Goal: Task Accomplishment & Management: Complete application form

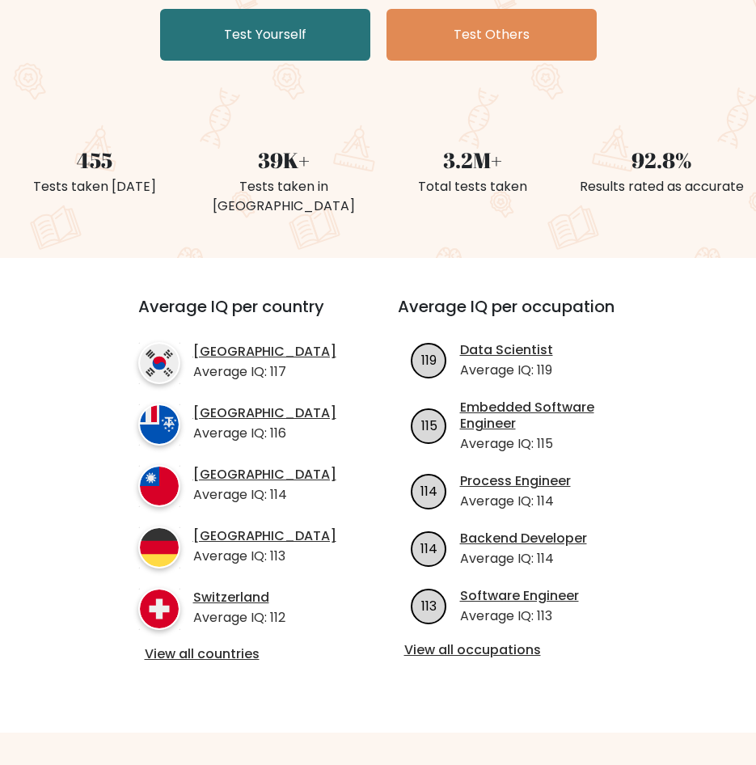
scroll to position [404, 0]
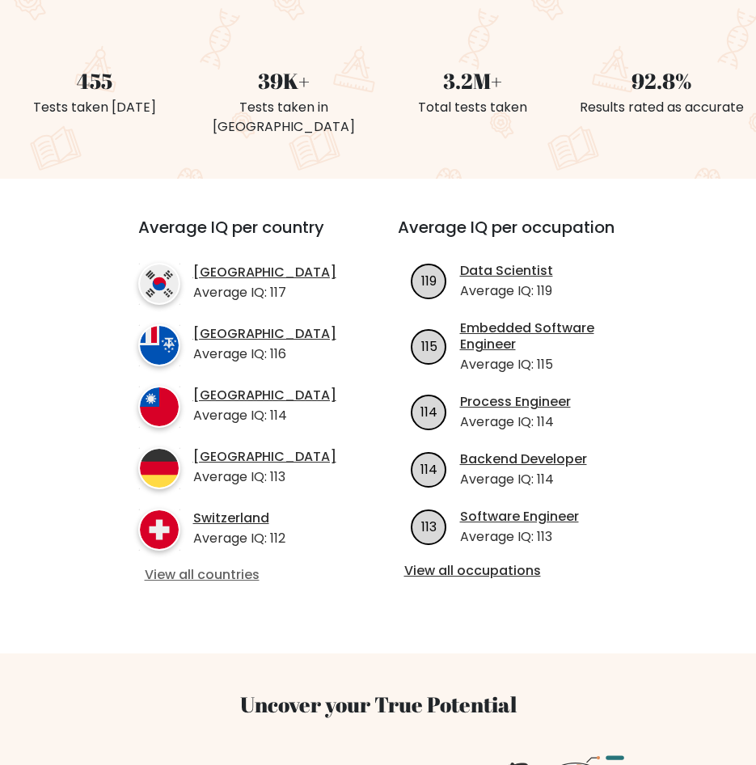
click at [192, 567] on link "View all countries" at bounding box center [239, 575] width 188 height 17
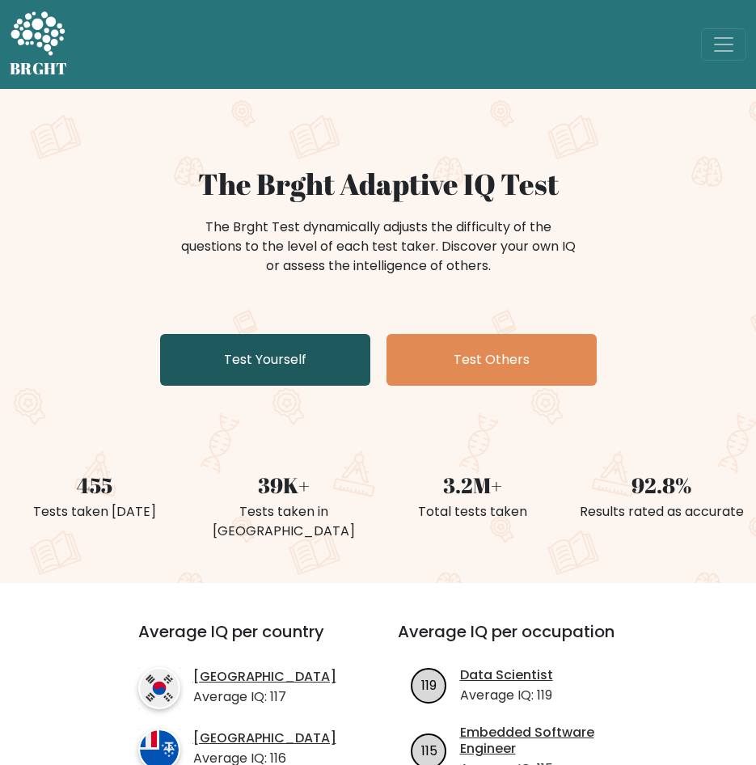
click at [224, 353] on link "Test Yourself" at bounding box center [265, 360] width 210 height 52
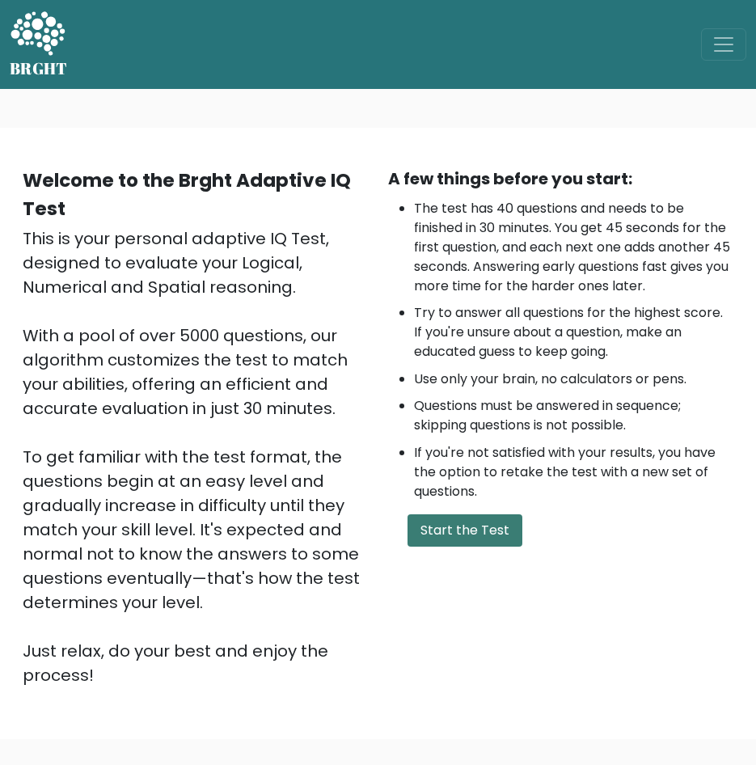
click at [486, 521] on button "Start the Test" at bounding box center [464, 530] width 115 height 32
click at [436, 535] on button "Start the Test" at bounding box center [464, 530] width 115 height 32
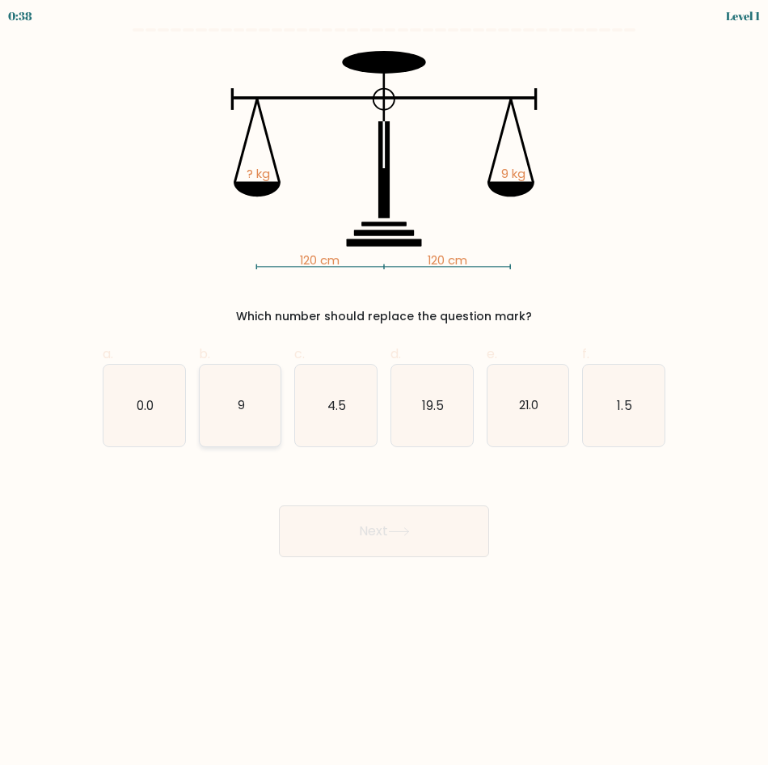
click at [263, 372] on icon "9" at bounding box center [241, 406] width 82 height 82
click at [384, 382] on input "b. 9" at bounding box center [384, 387] width 1 height 11
radio input "true"
click at [396, 539] on button "Next" at bounding box center [384, 531] width 210 height 52
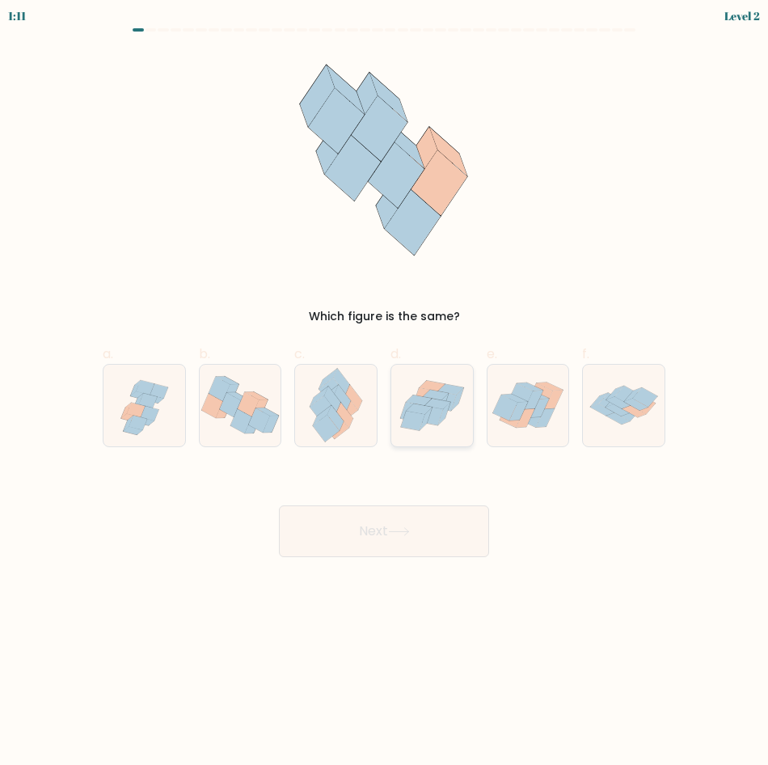
click at [414, 406] on icon at bounding box center [420, 408] width 26 height 11
click at [385, 393] on input "d." at bounding box center [384, 387] width 1 height 11
radio input "true"
click at [413, 510] on button "Next" at bounding box center [384, 531] width 210 height 52
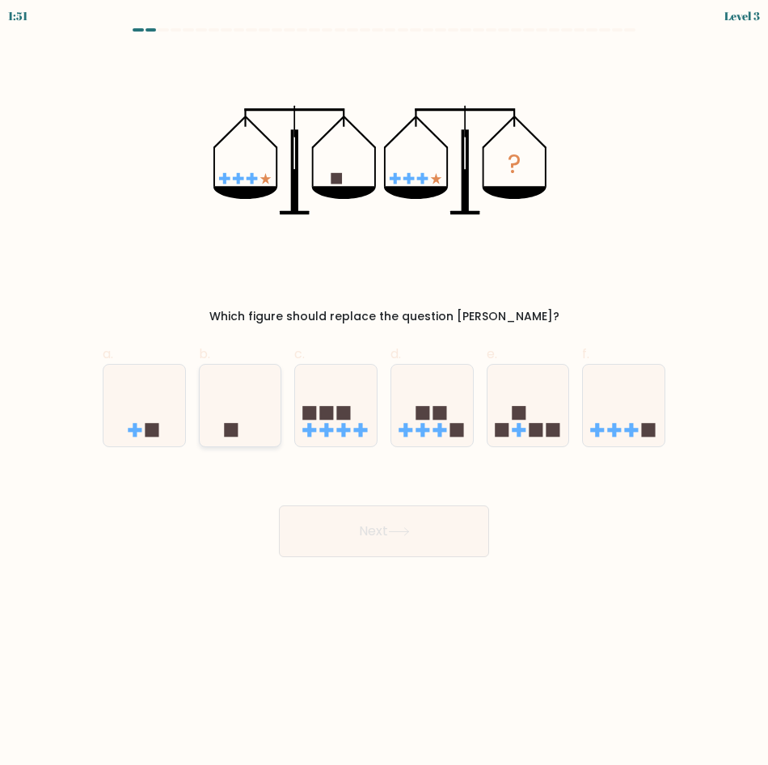
click at [236, 403] on icon at bounding box center [241, 405] width 82 height 67
click at [384, 393] on input "b." at bounding box center [384, 387] width 1 height 11
radio input "true"
click at [304, 518] on button "Next" at bounding box center [384, 531] width 210 height 52
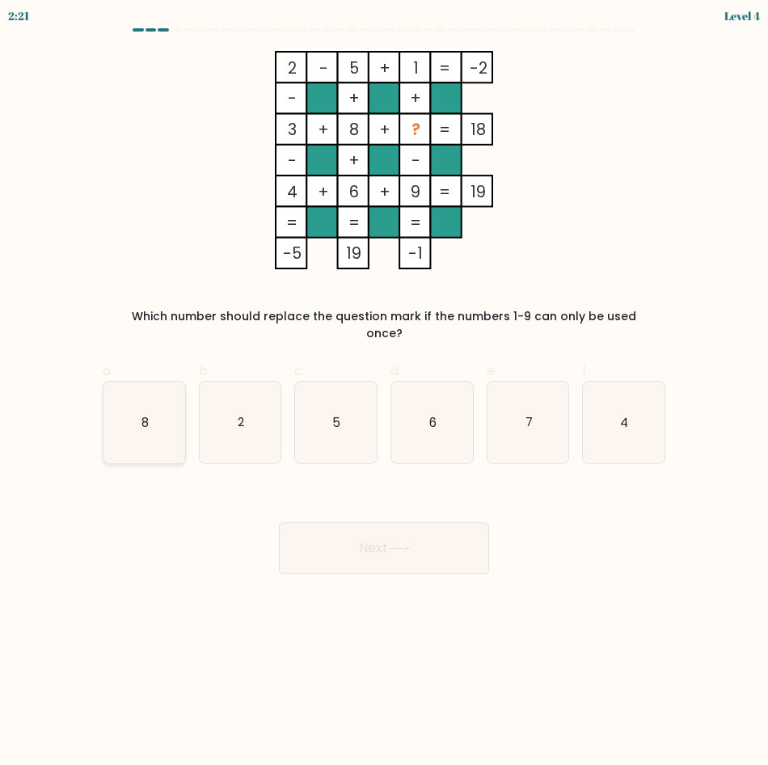
click at [168, 387] on icon "8" at bounding box center [144, 423] width 82 height 82
click at [384, 387] on input "a. 8" at bounding box center [384, 387] width 1 height 11
radio input "true"
click at [366, 536] on button "Next" at bounding box center [384, 548] width 210 height 52
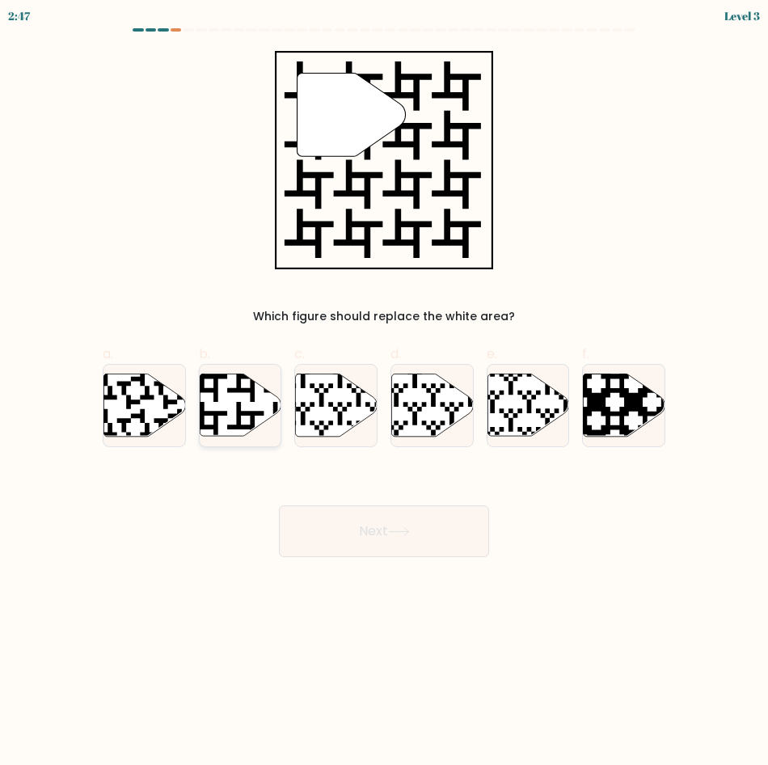
click at [256, 426] on icon at bounding box center [241, 404] width 82 height 62
click at [384, 393] on input "b." at bounding box center [384, 387] width 1 height 11
radio input "true"
click at [336, 543] on button "Next" at bounding box center [384, 531] width 210 height 52
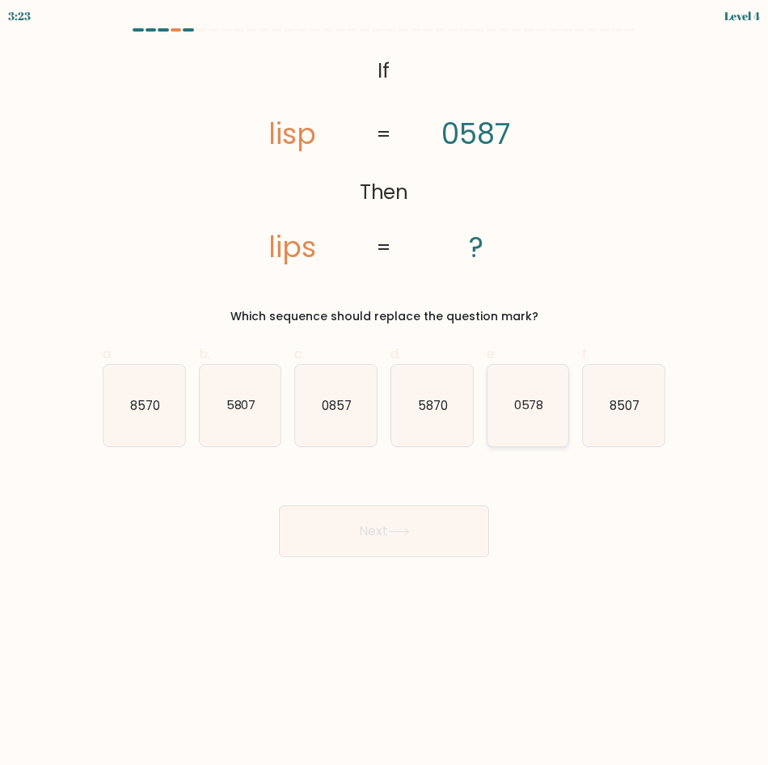
click at [563, 403] on icon "0578" at bounding box center [528, 406] width 82 height 82
click at [385, 393] on input "e. 0578" at bounding box center [384, 387] width 1 height 11
radio input "true"
click at [369, 547] on button "Next" at bounding box center [384, 531] width 210 height 52
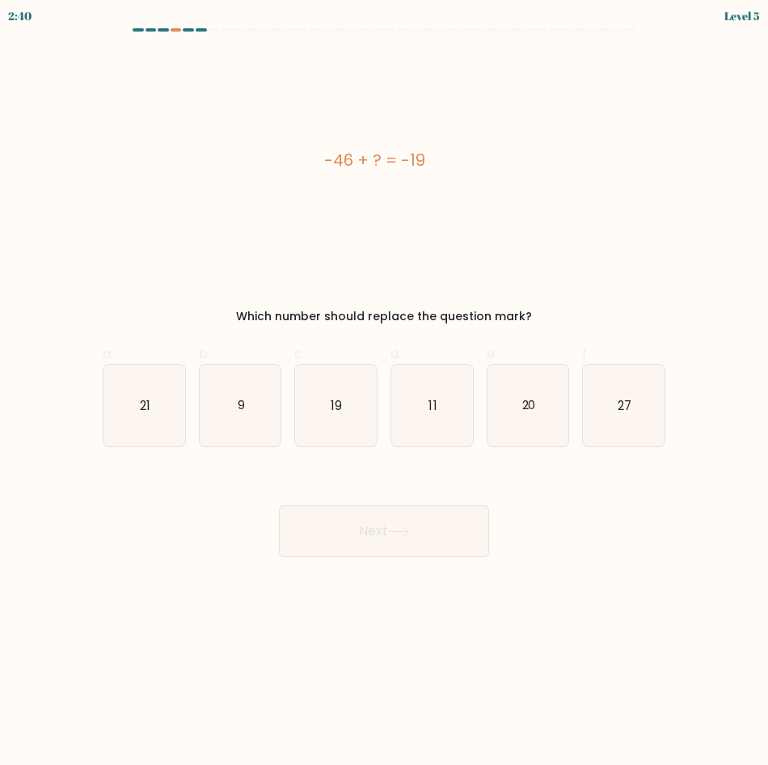
click at [485, 482] on div "Next" at bounding box center [384, 511] width 582 height 91
click at [644, 413] on icon "27" at bounding box center [624, 406] width 82 height 82
click at [385, 393] on input "f. 27" at bounding box center [384, 387] width 1 height 11
radio input "true"
click at [429, 530] on button "Next" at bounding box center [384, 531] width 210 height 52
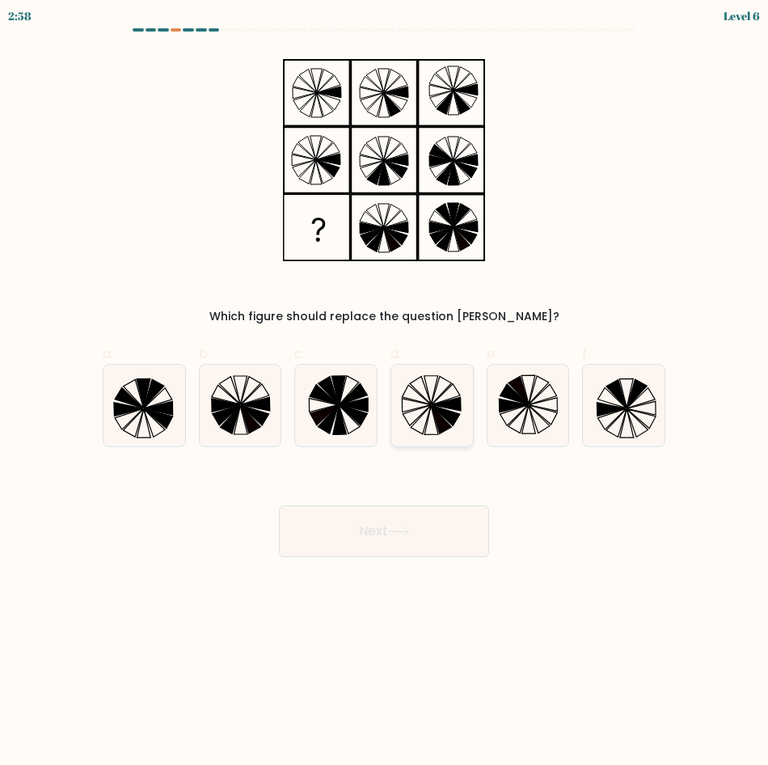
click at [418, 412] on icon at bounding box center [432, 406] width 82 height 82
click at [385, 393] on input "d." at bounding box center [384, 387] width 1 height 11
radio input "true"
click at [403, 528] on icon at bounding box center [399, 531] width 22 height 9
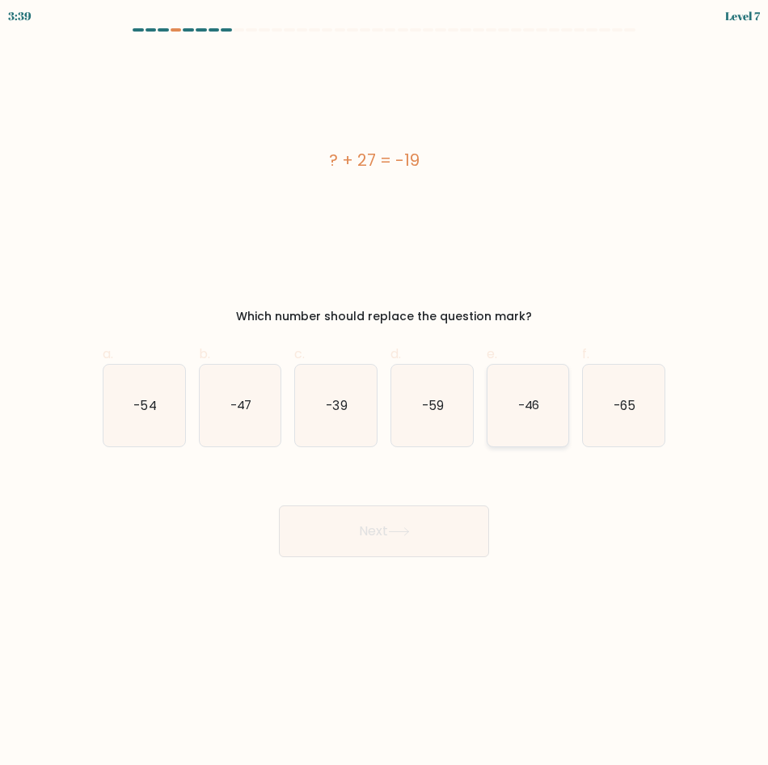
click at [516, 407] on icon "-46" at bounding box center [528, 406] width 82 height 82
click at [385, 393] on input "e. -46" at bounding box center [384, 387] width 1 height 11
radio input "true"
click at [447, 518] on button "Next" at bounding box center [384, 531] width 210 height 52
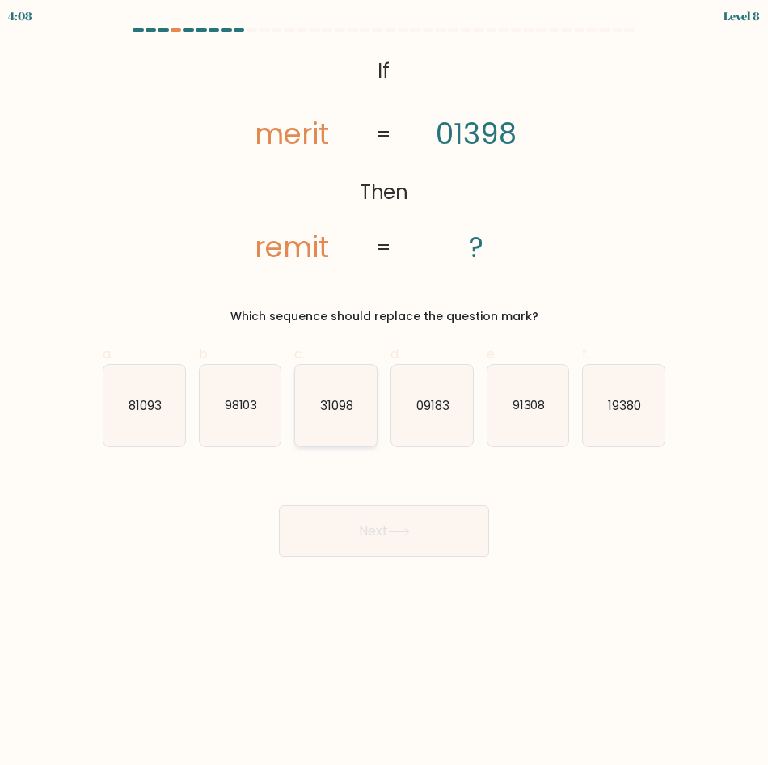
click at [361, 410] on icon "31098" at bounding box center [336, 406] width 82 height 82
click at [384, 393] on input "c. 31098" at bounding box center [384, 387] width 1 height 11
radio input "true"
click at [387, 529] on button "Next" at bounding box center [384, 531] width 210 height 52
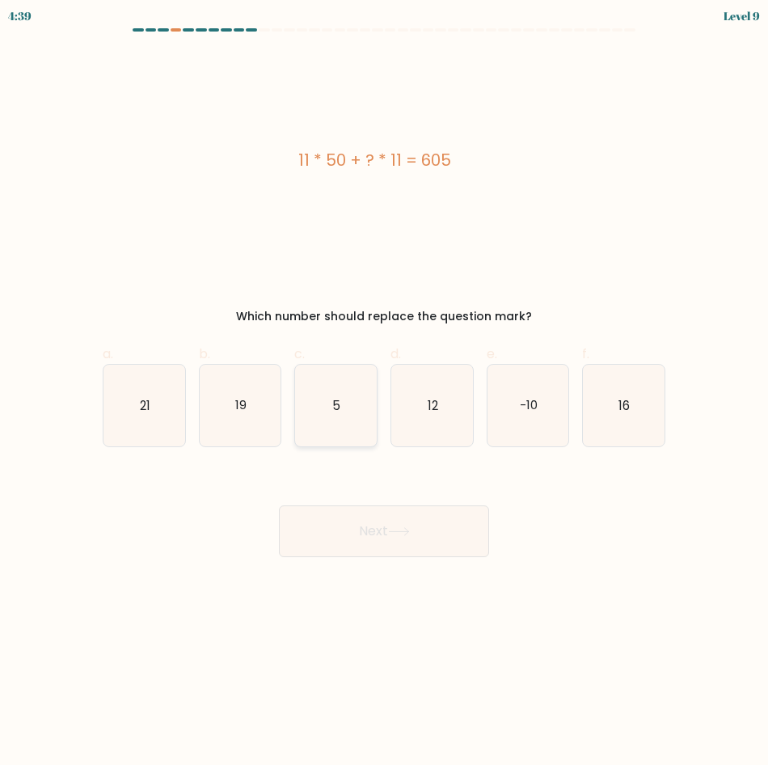
click at [330, 421] on icon "5" at bounding box center [336, 406] width 82 height 82
click at [384, 393] on input "c. 5" at bounding box center [384, 387] width 1 height 11
radio input "true"
click at [400, 546] on button "Next" at bounding box center [384, 531] width 210 height 52
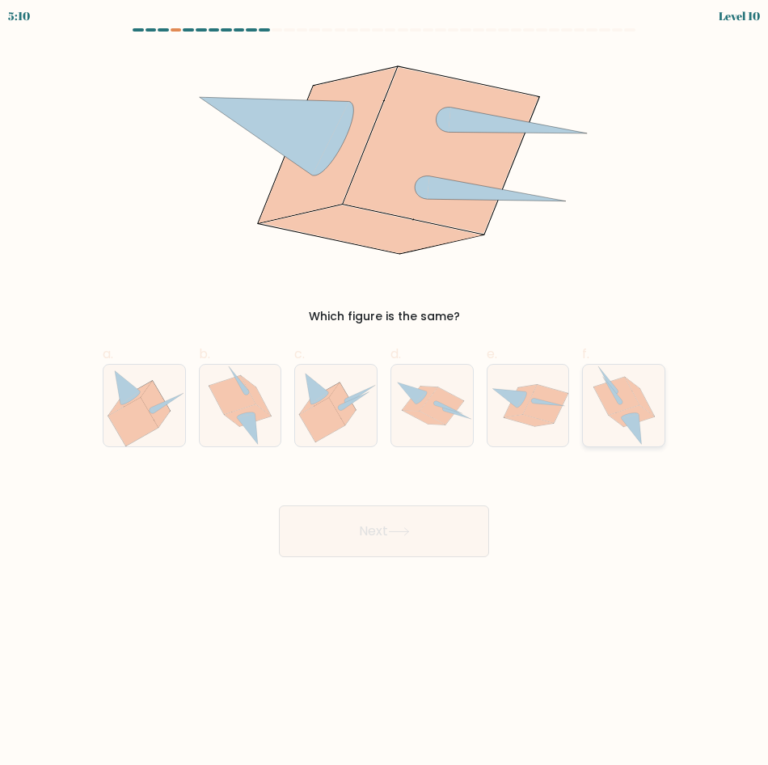
click at [626, 421] on icon at bounding box center [631, 429] width 20 height 30
click at [385, 393] on input "f." at bounding box center [384, 387] width 1 height 11
radio input "true"
click at [450, 523] on button "Next" at bounding box center [384, 531] width 210 height 52
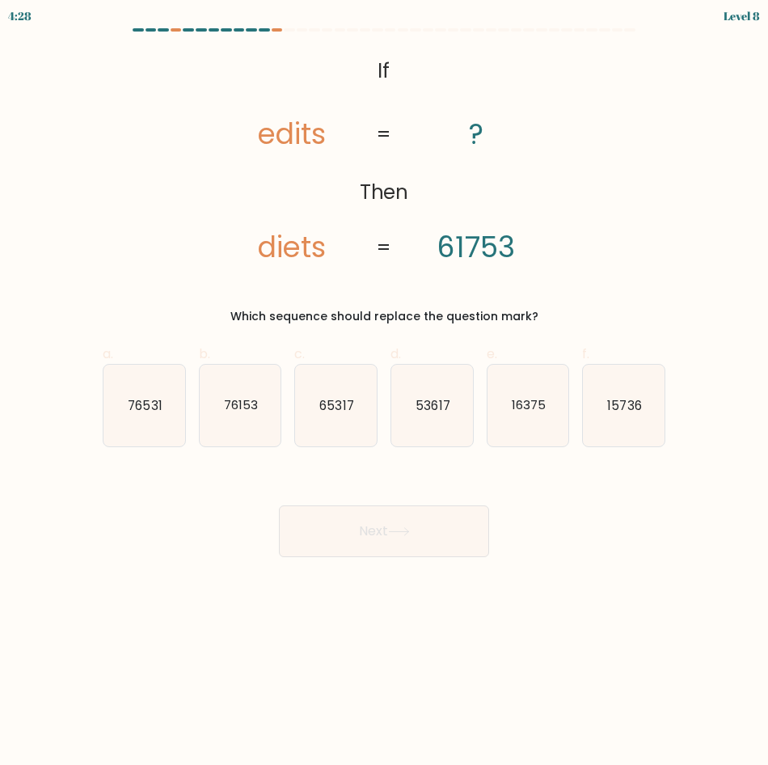
click at [393, 481] on div "Next" at bounding box center [384, 511] width 582 height 91
click at [280, 420] on icon "76153" at bounding box center [241, 406] width 82 height 82
click at [384, 393] on input "b. 76153" at bounding box center [384, 387] width 1 height 11
radio input "true"
drag, startPoint x: 335, startPoint y: 527, endPoint x: 350, endPoint y: 533, distance: 16.4
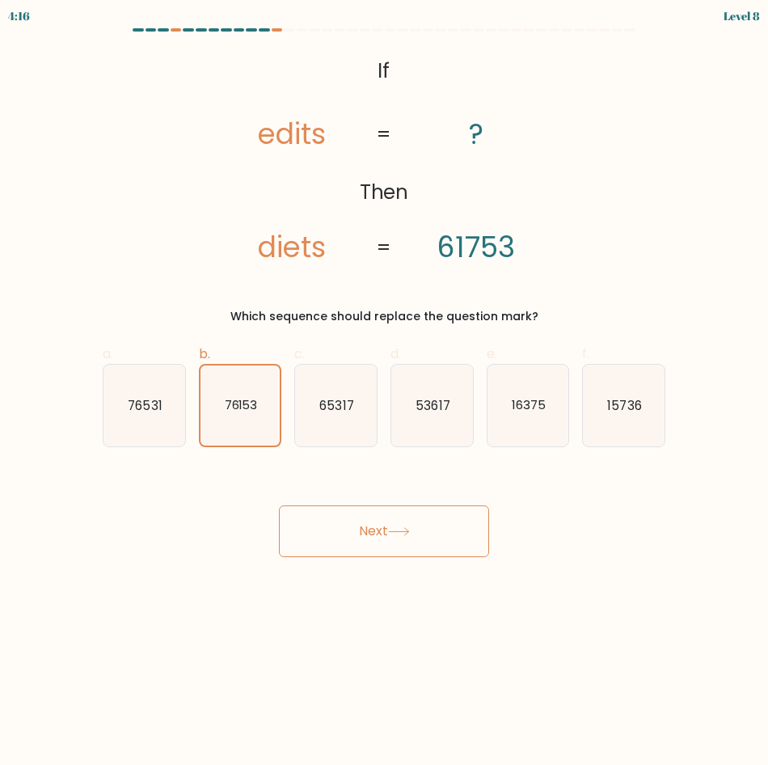
click at [339, 528] on button "Next" at bounding box center [384, 531] width 210 height 52
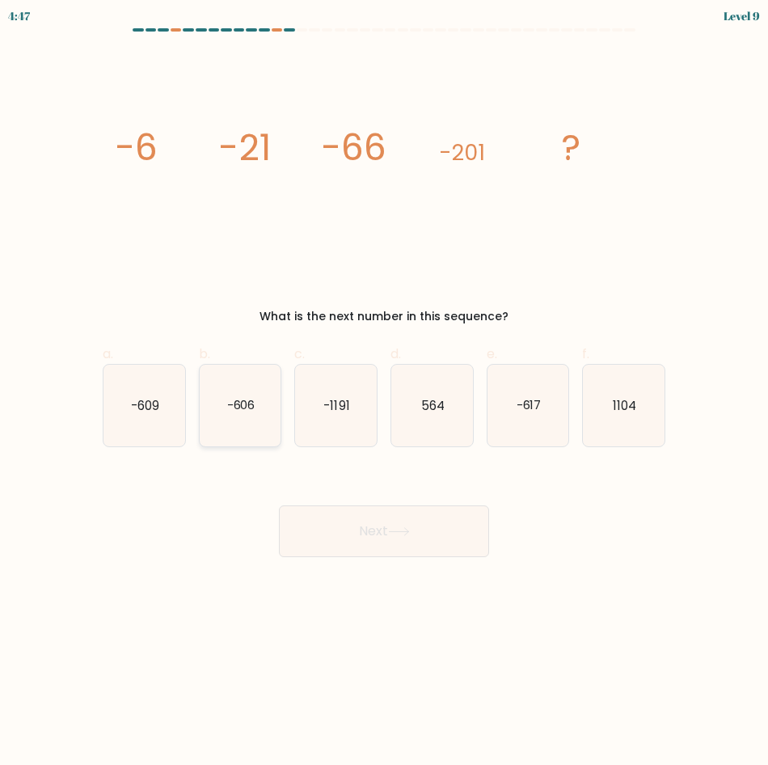
click at [238, 407] on text "-606" at bounding box center [240, 404] width 28 height 17
click at [384, 393] on input "b. -606" at bounding box center [384, 387] width 1 height 11
radio input "true"
click at [372, 542] on button "Next" at bounding box center [384, 531] width 210 height 52
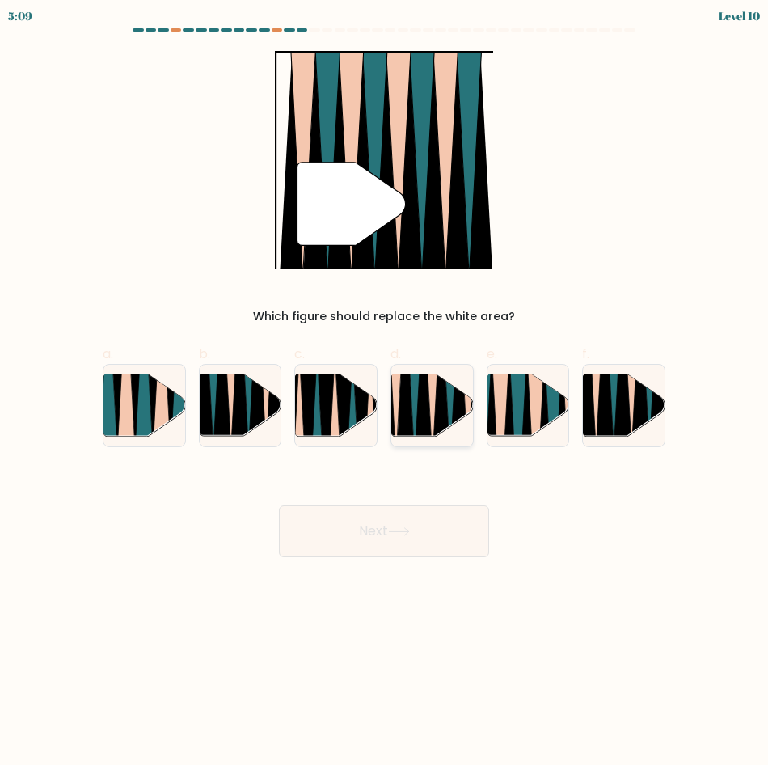
click at [458, 406] on icon at bounding box center [458, 373] width 18 height 162
click at [385, 393] on input "d." at bounding box center [384, 387] width 1 height 11
radio input "true"
click at [402, 516] on button "Next" at bounding box center [384, 531] width 210 height 52
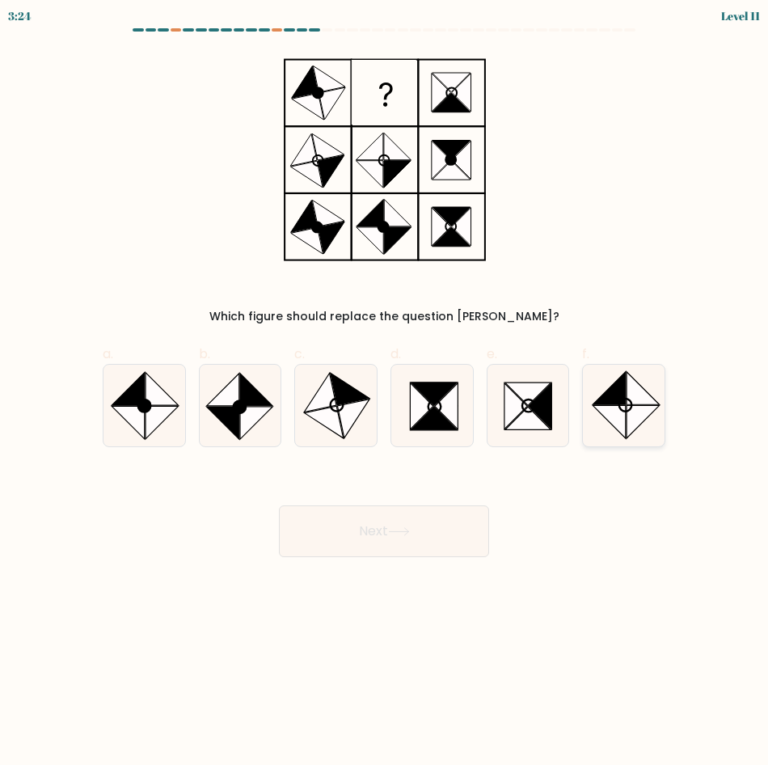
click at [643, 411] on icon at bounding box center [642, 421] width 32 height 32
click at [385, 393] on input "f." at bounding box center [384, 387] width 1 height 11
radio input "true"
click at [448, 533] on button "Next" at bounding box center [384, 531] width 210 height 52
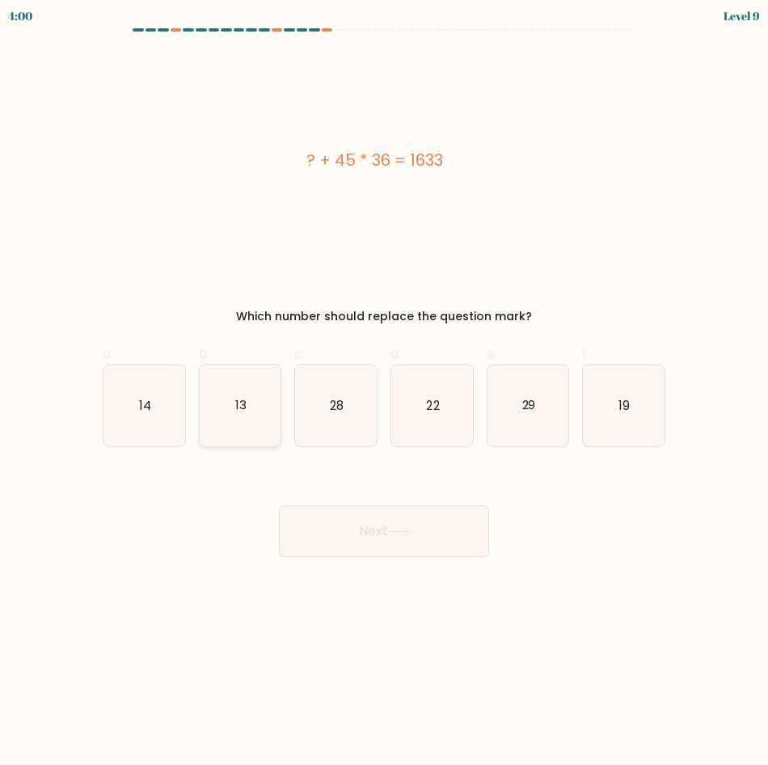
click at [213, 431] on icon "13" at bounding box center [241, 406] width 82 height 82
click at [384, 393] on input "b. 13" at bounding box center [384, 387] width 1 height 11
radio input "true"
click at [339, 529] on button "Next" at bounding box center [384, 531] width 210 height 52
